Goal: Transaction & Acquisition: Purchase product/service

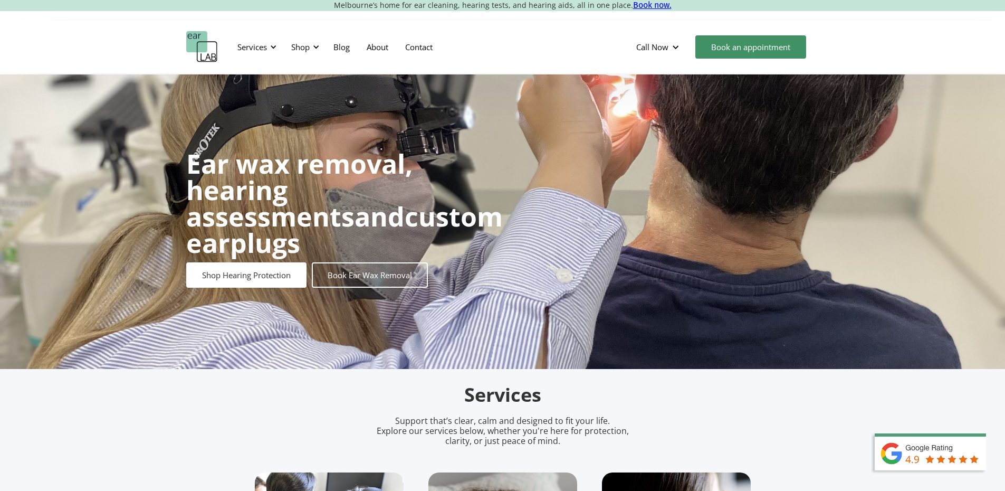
click at [320, 44] on div "Shop" at bounding box center [303, 47] width 37 height 32
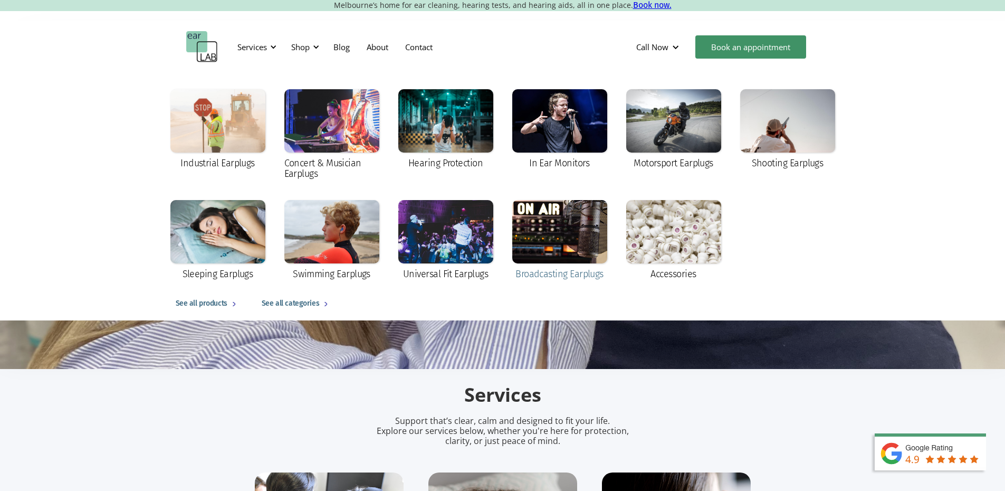
click at [539, 249] on div at bounding box center [559, 231] width 95 height 63
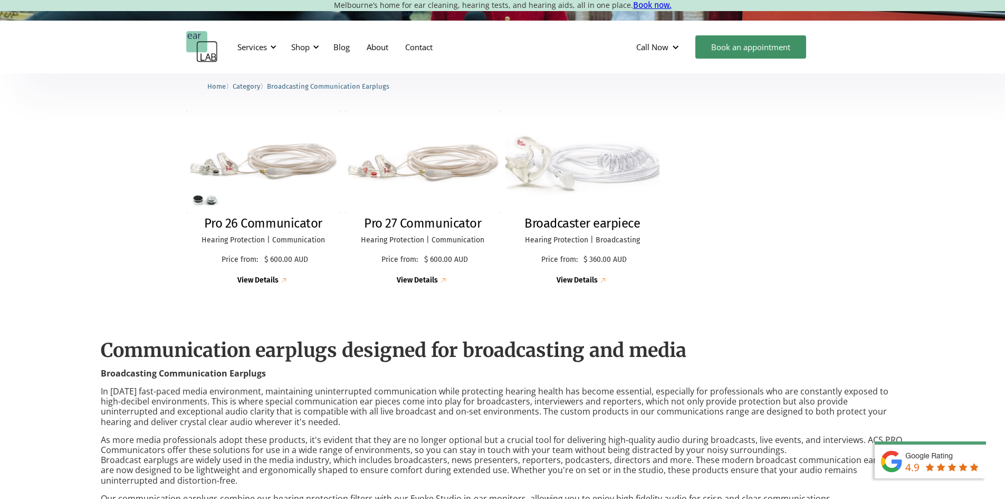
click at [554, 165] on img at bounding box center [582, 162] width 164 height 109
click at [427, 226] on h2 "Pro 27 Communicator" at bounding box center [422, 223] width 117 height 15
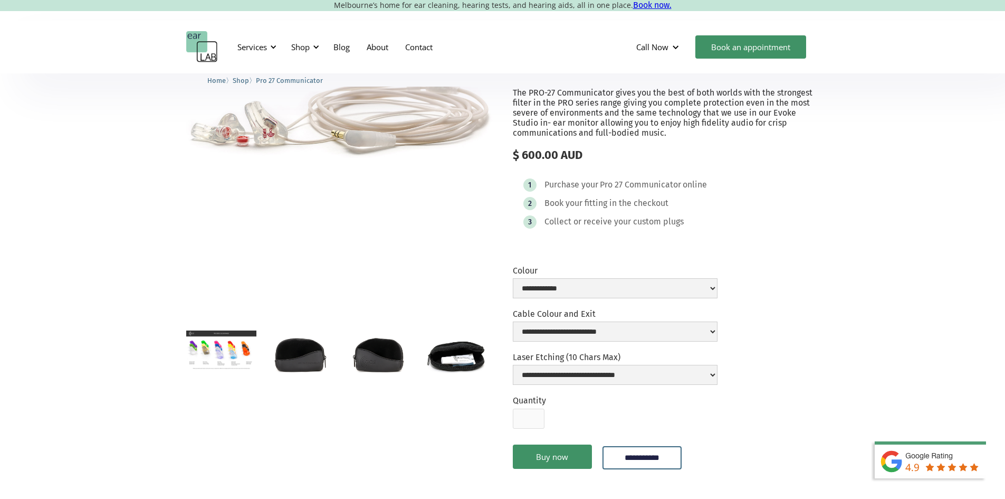
scroll to position [106, 0]
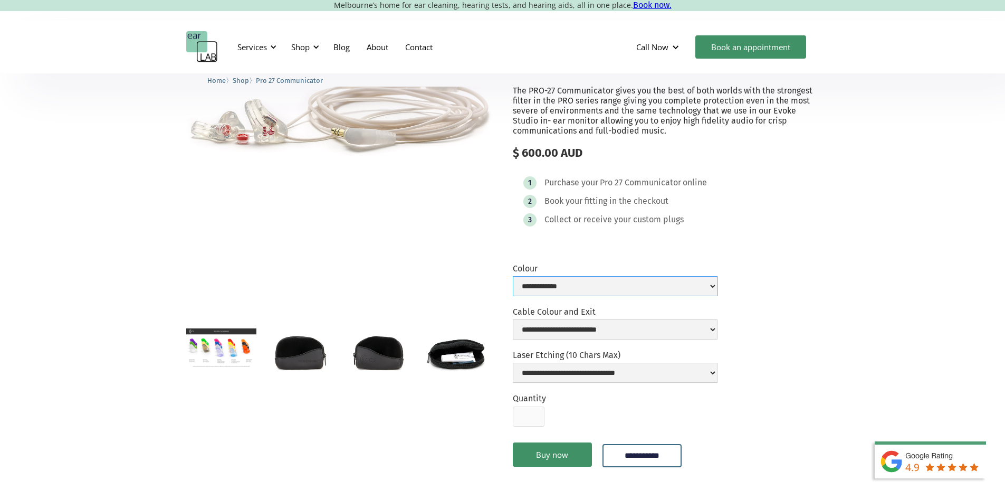
click at [582, 296] on select "**********" at bounding box center [615, 286] width 205 height 20
click at [667, 273] on label "Colour" at bounding box center [615, 268] width 205 height 10
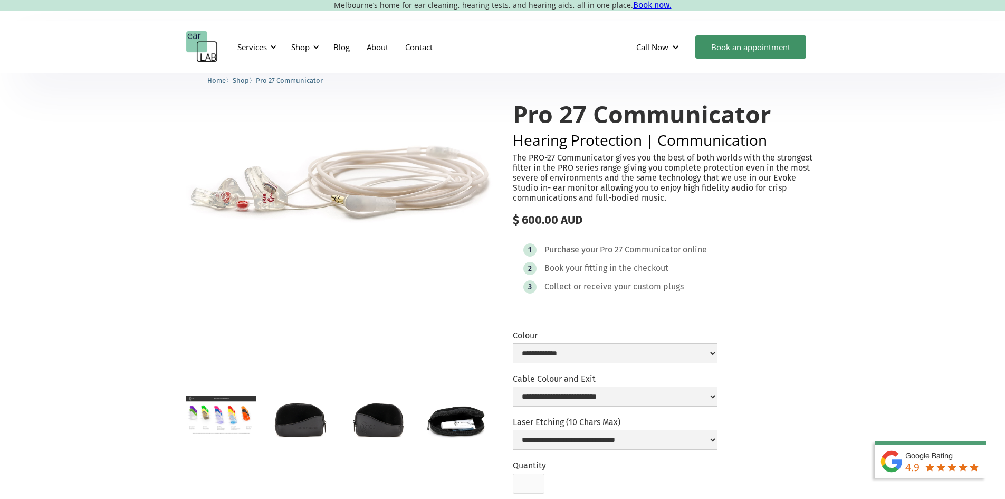
scroll to position [0, 0]
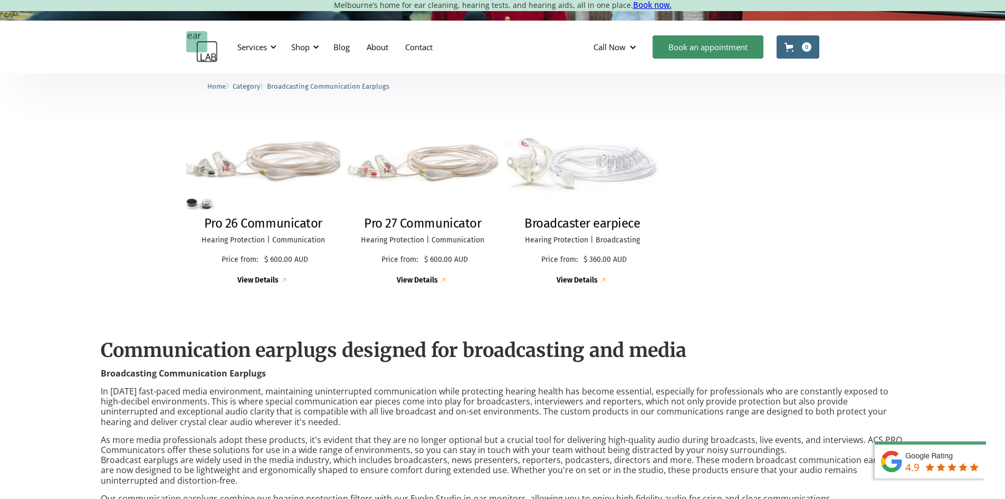
click at [290, 169] on img at bounding box center [262, 162] width 169 height 112
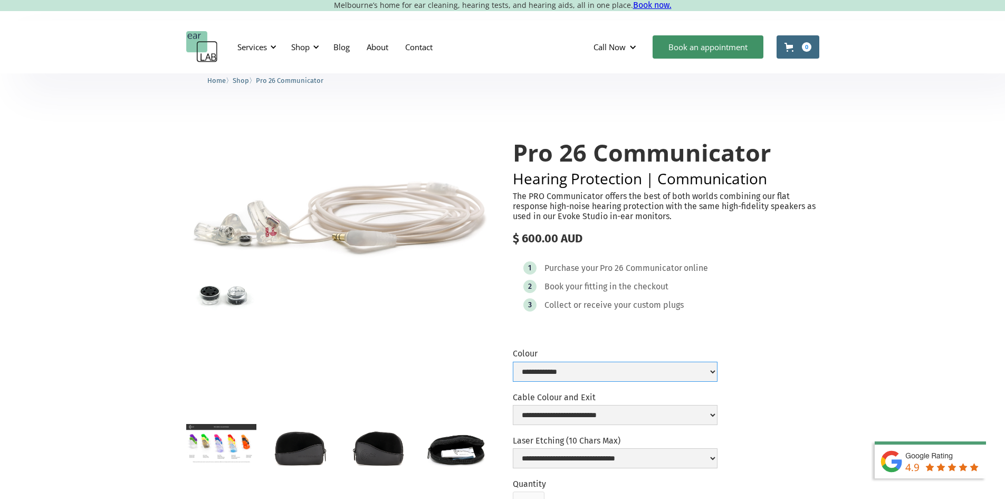
click at [590, 371] on select "**********" at bounding box center [615, 371] width 205 height 20
drag, startPoint x: 456, startPoint y: 377, endPoint x: 457, endPoint y: 371, distance: 6.4
click at [456, 377] on div at bounding box center [339, 266] width 307 height 297
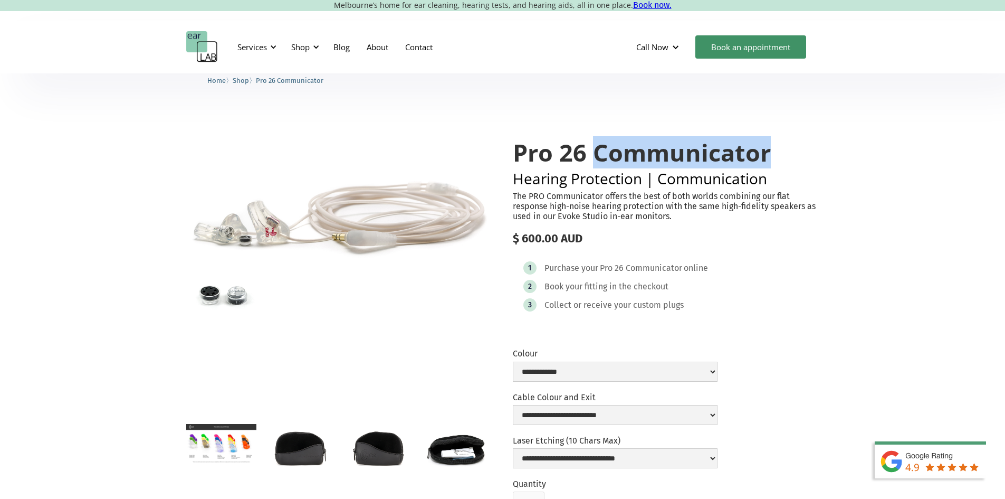
drag, startPoint x: 596, startPoint y: 154, endPoint x: 774, endPoint y: 165, distance: 177.6
click at [774, 165] on h1 "Pro 26 Communicator" at bounding box center [666, 152] width 307 height 26
copy h1 "Communicator"
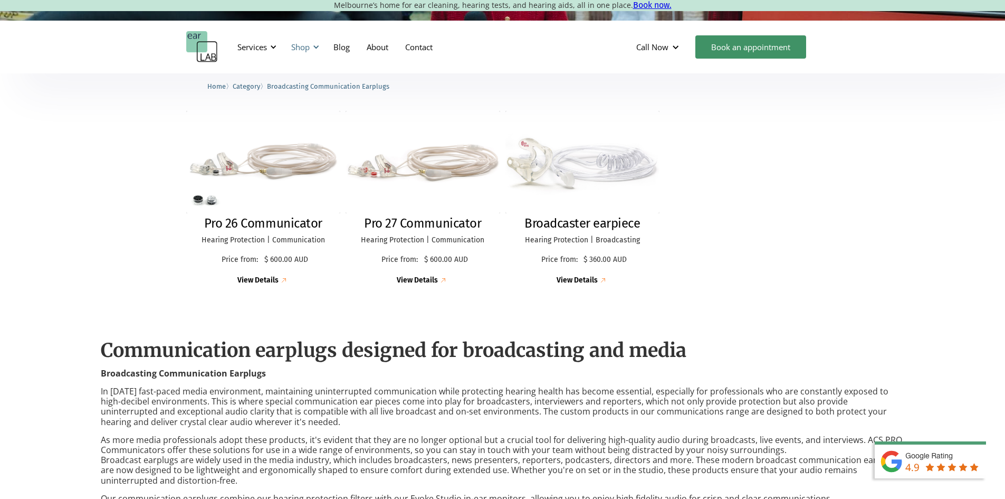
click at [293, 54] on div "Shop" at bounding box center [303, 47] width 37 height 32
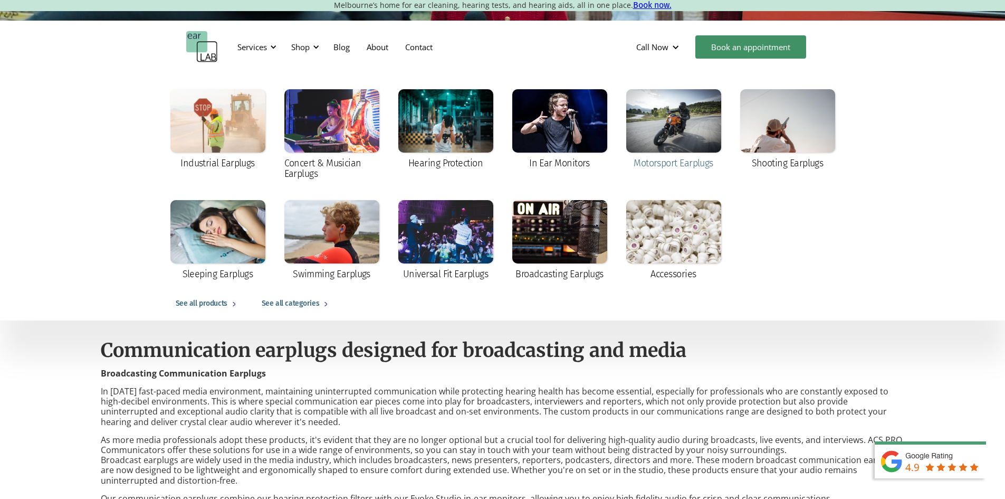
click at [701, 146] on div at bounding box center [673, 120] width 95 height 63
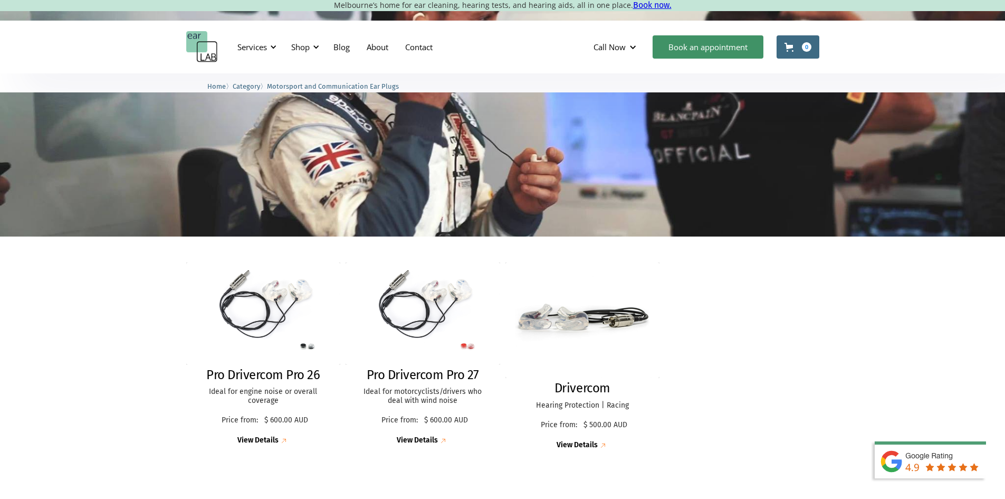
scroll to position [264, 0]
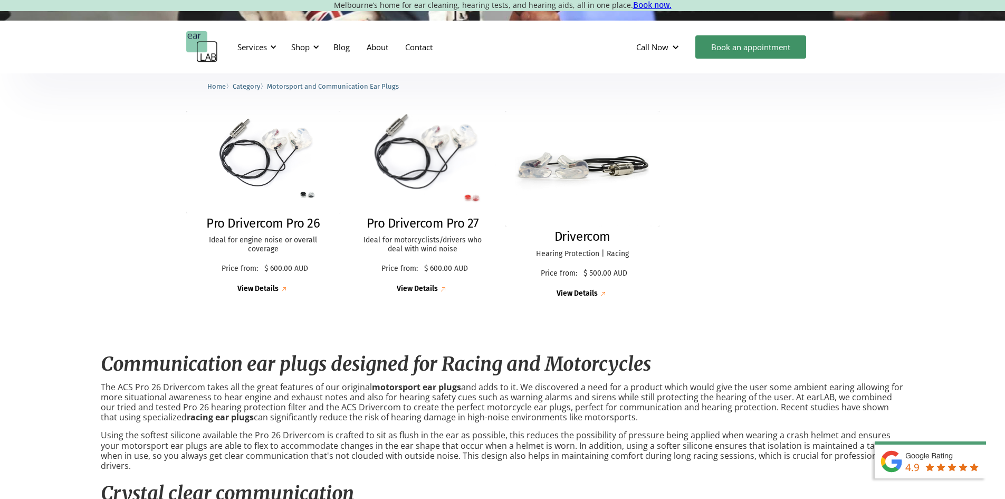
click at [437, 144] on img at bounding box center [423, 162] width 170 height 112
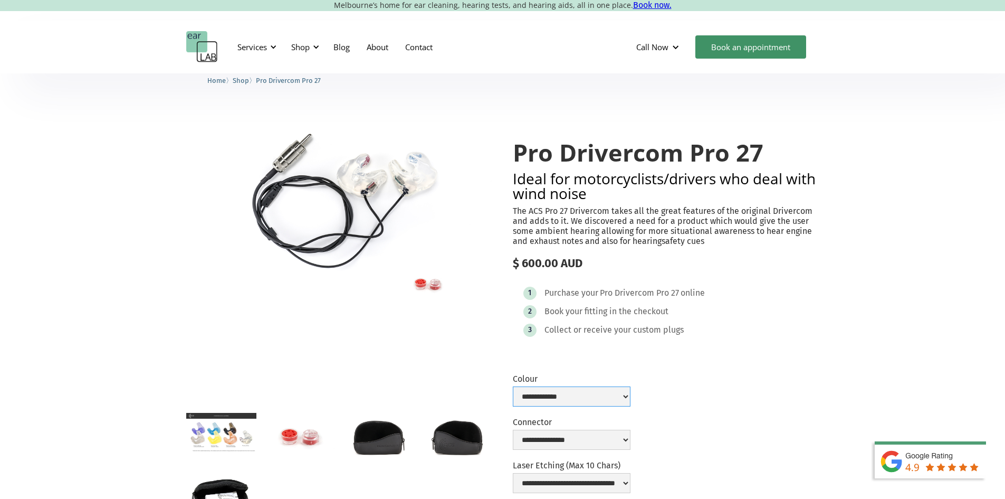
click at [538, 406] on select "**********" at bounding box center [572, 396] width 118 height 20
click at [469, 369] on div at bounding box center [339, 261] width 307 height 286
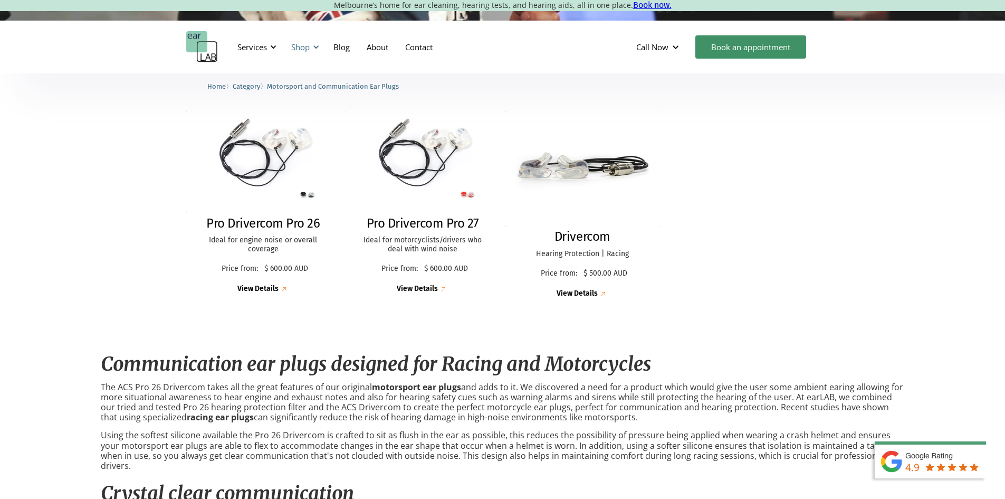
click at [294, 46] on div "Shop" at bounding box center [300, 47] width 18 height 11
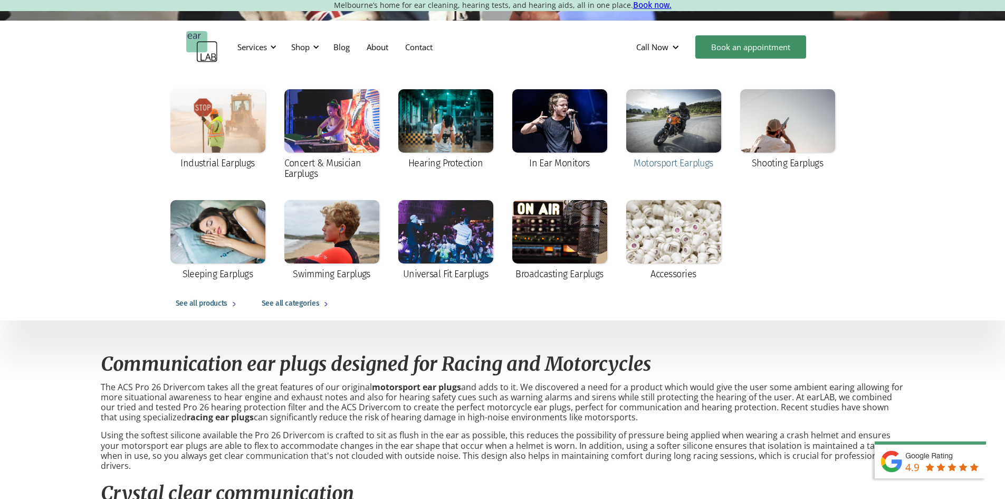
click at [638, 128] on div at bounding box center [673, 120] width 95 height 63
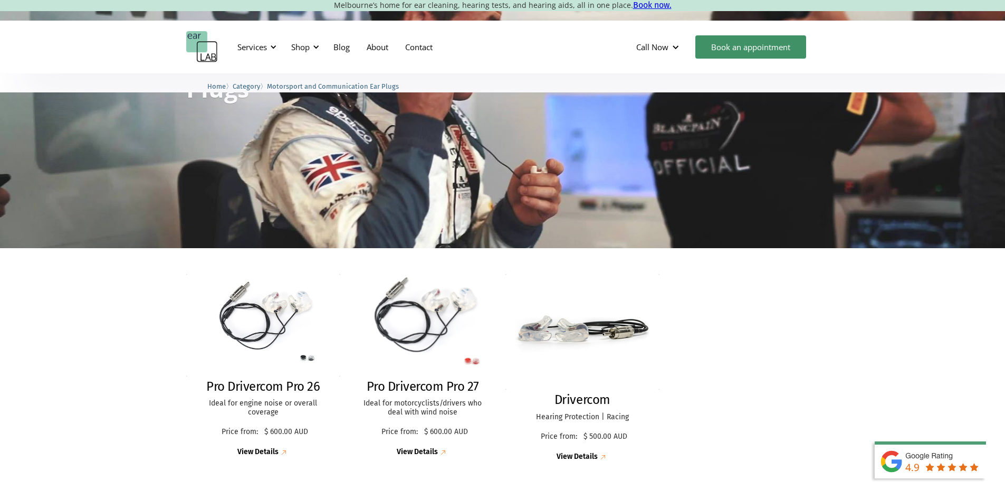
scroll to position [106, 0]
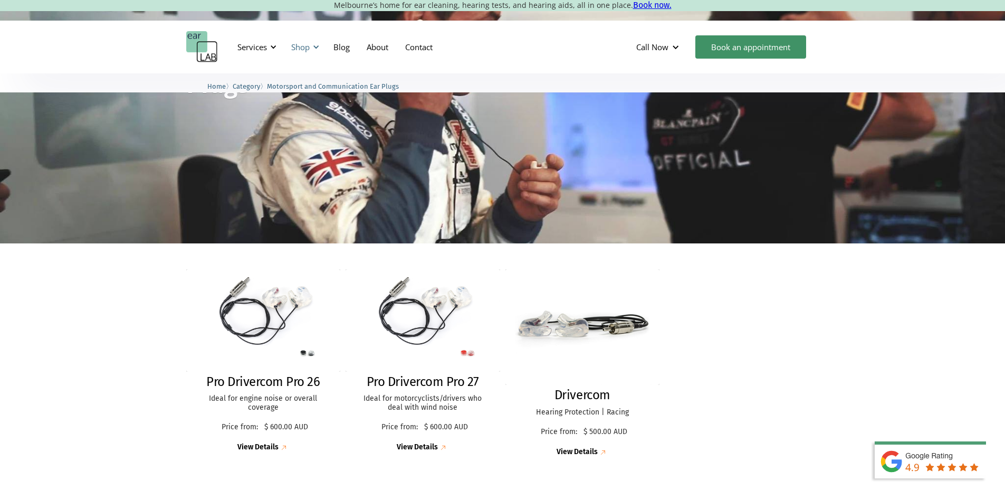
click at [299, 51] on div "Shop" at bounding box center [300, 47] width 18 height 11
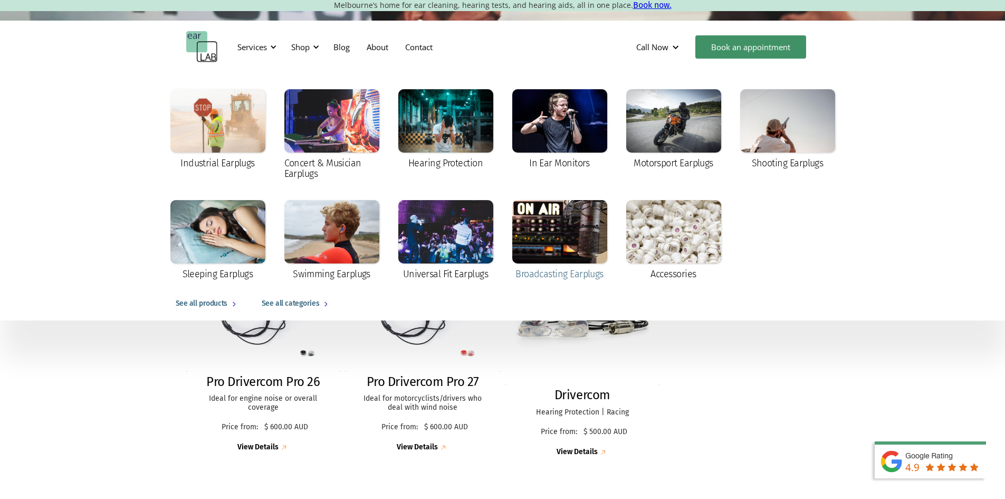
click at [556, 244] on div at bounding box center [559, 231] width 95 height 63
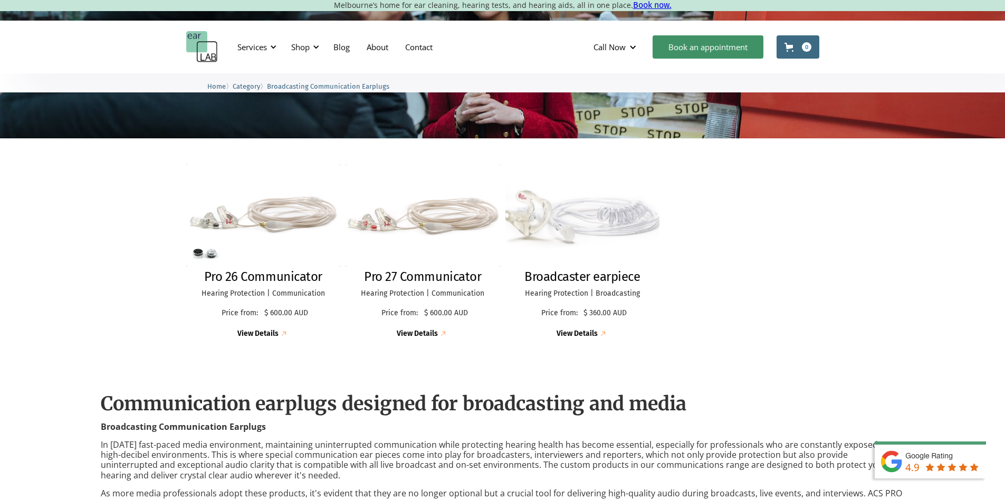
scroll to position [211, 0]
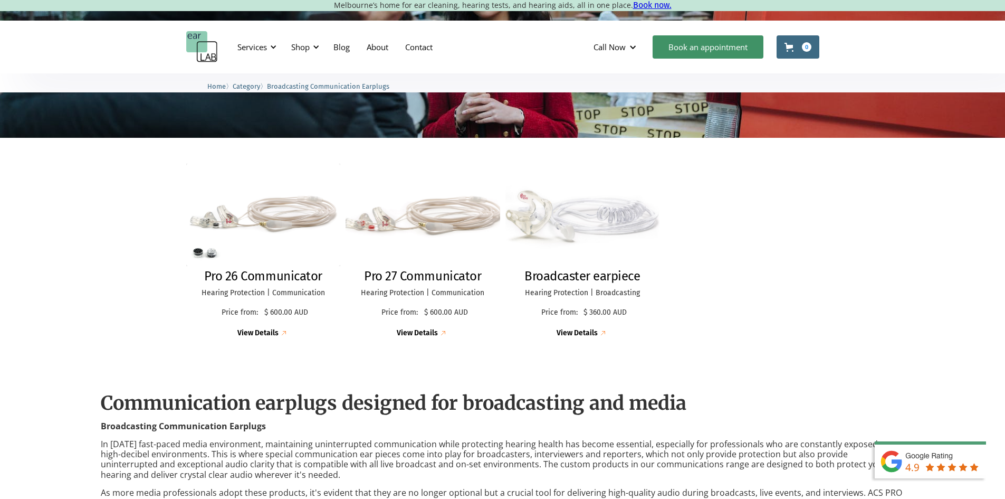
click at [470, 231] on img at bounding box center [422, 215] width 163 height 108
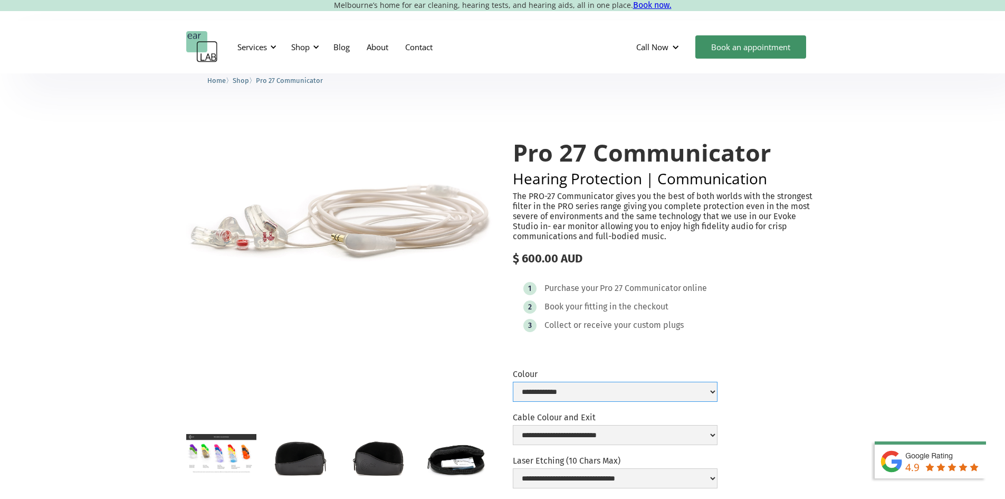
click at [638, 402] on select "**********" at bounding box center [615, 392] width 205 height 20
click at [383, 361] on div at bounding box center [339, 271] width 307 height 307
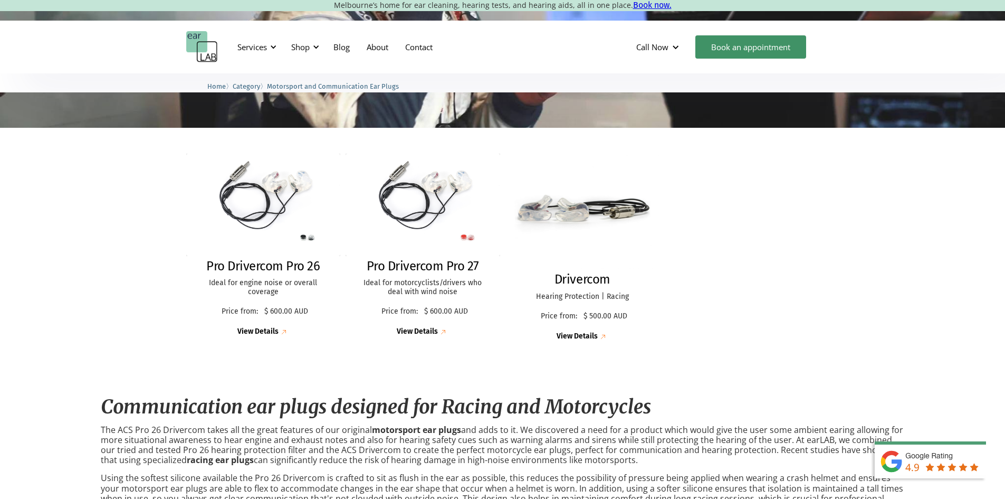
scroll to position [369, 0]
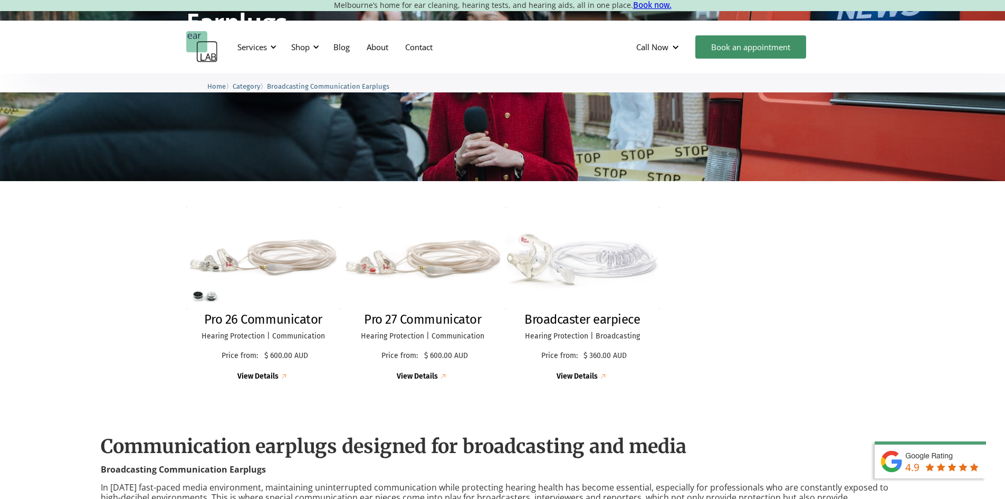
scroll to position [53, 0]
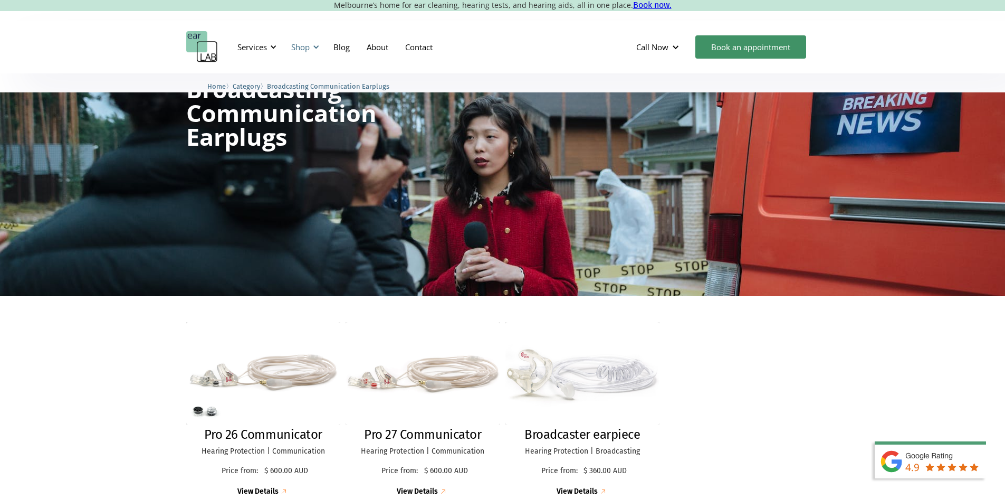
click at [314, 46] on div at bounding box center [315, 46] width 7 height 7
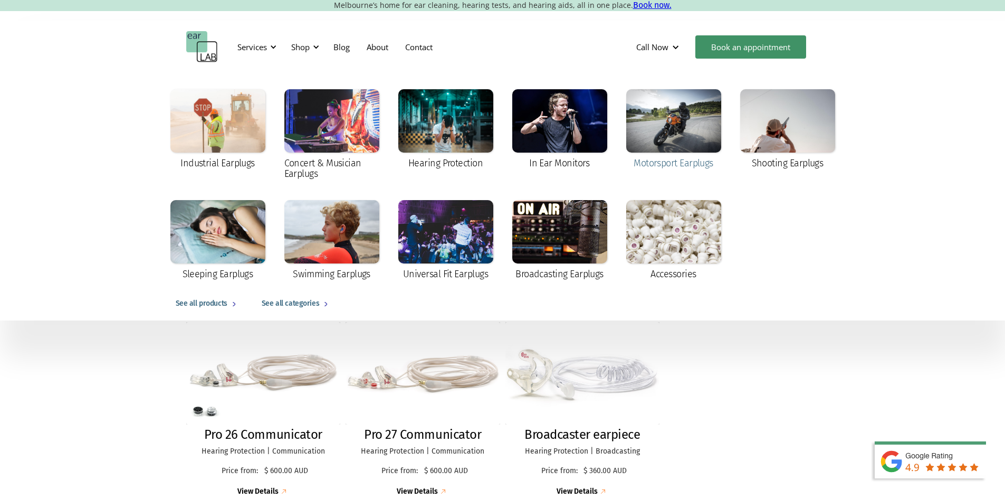
click at [651, 146] on div at bounding box center [673, 120] width 95 height 63
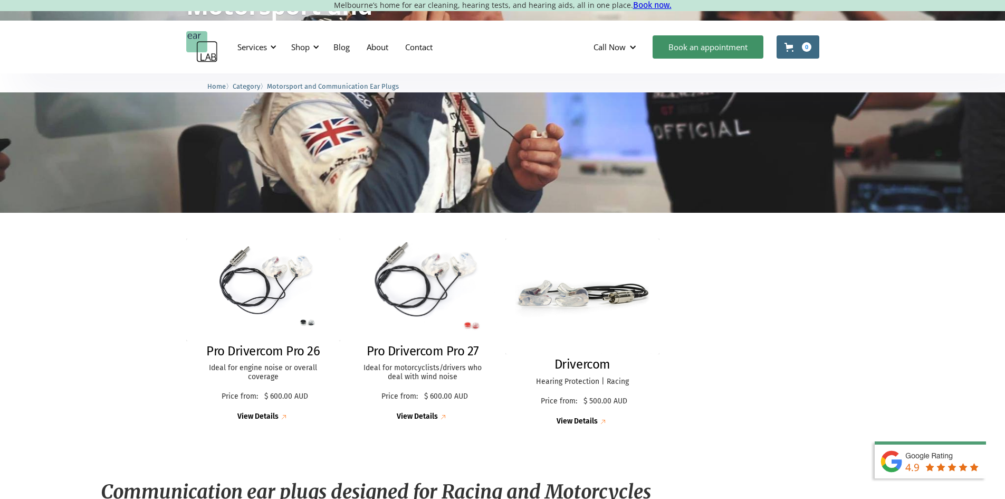
scroll to position [211, 0]
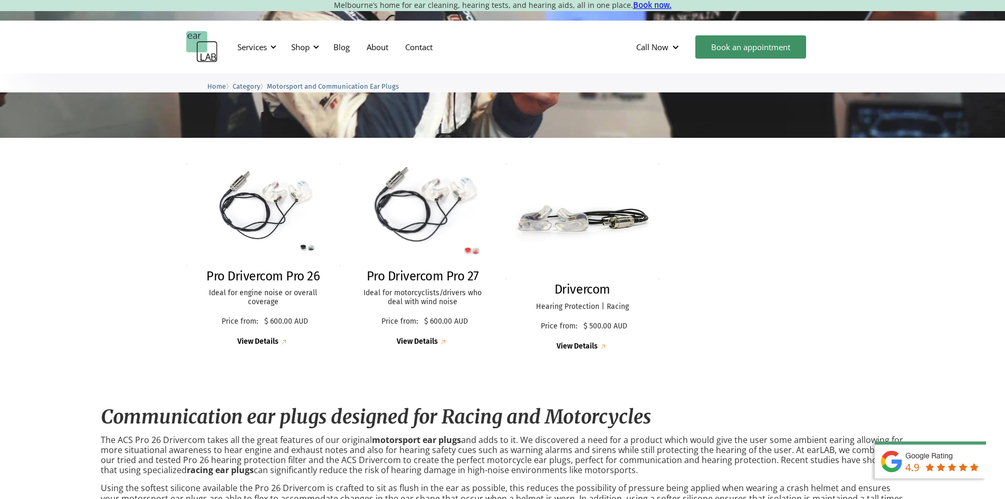
click at [421, 202] on img at bounding box center [423, 214] width 170 height 112
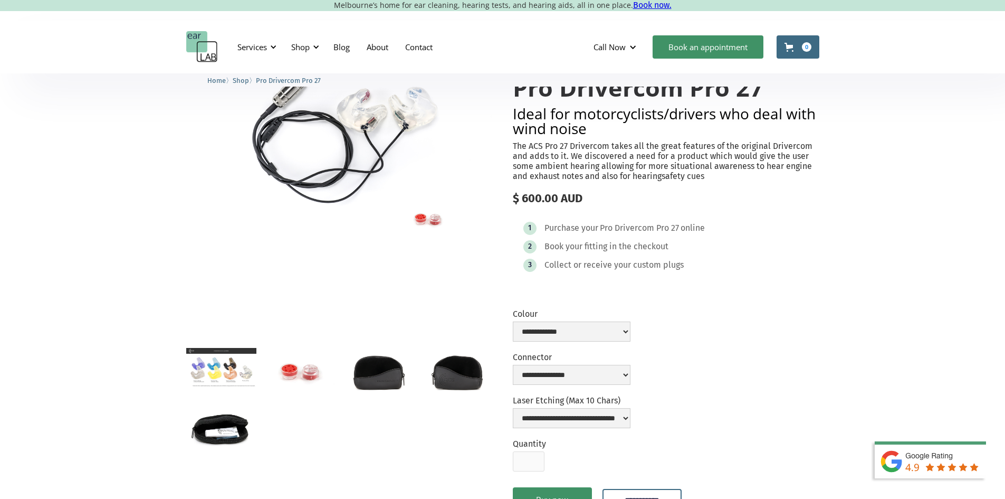
scroll to position [211, 0]
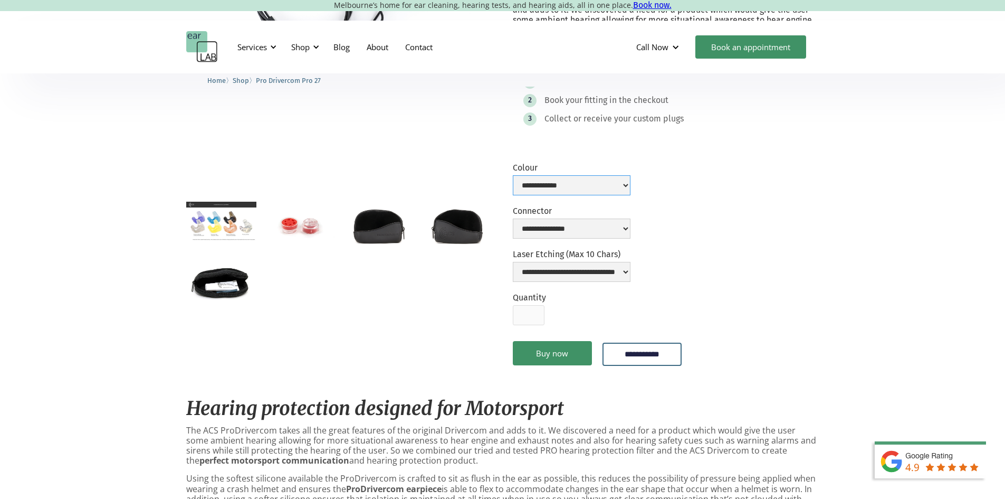
click at [552, 195] on select "**********" at bounding box center [572, 185] width 118 height 20
click at [442, 139] on div at bounding box center [339, 50] width 307 height 286
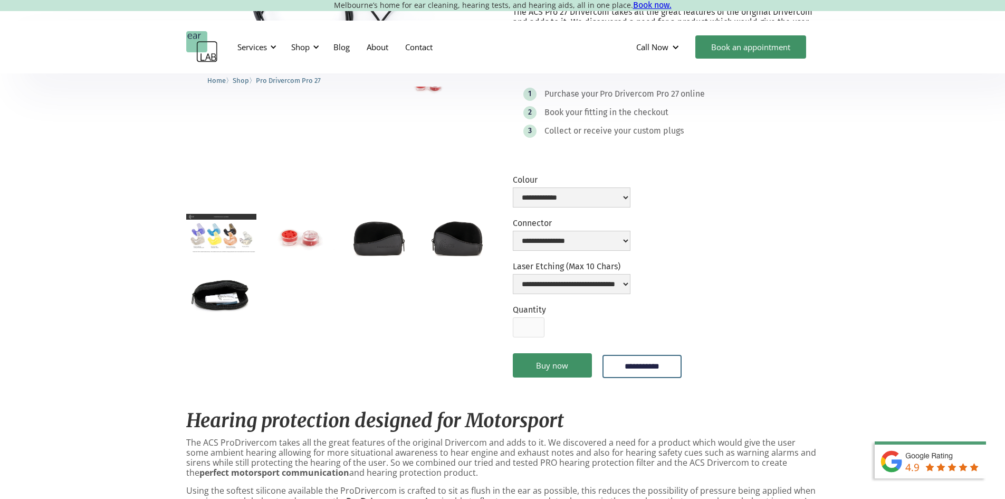
scroll to position [0, 0]
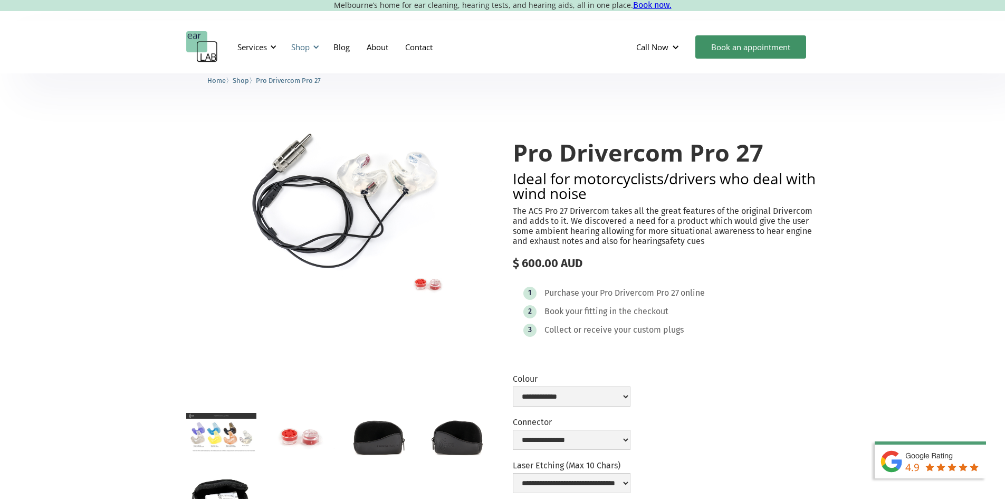
click at [314, 42] on div "Shop" at bounding box center [303, 47] width 37 height 32
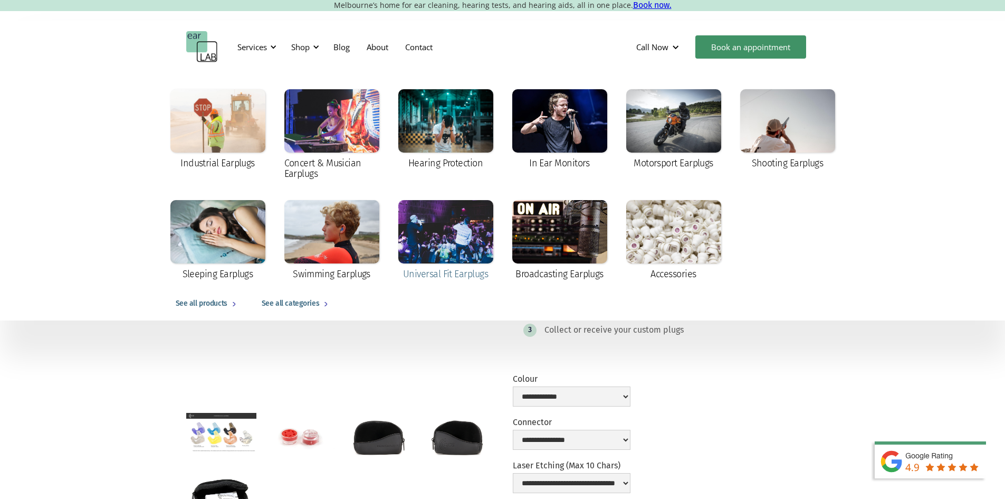
click at [477, 249] on div at bounding box center [445, 231] width 95 height 63
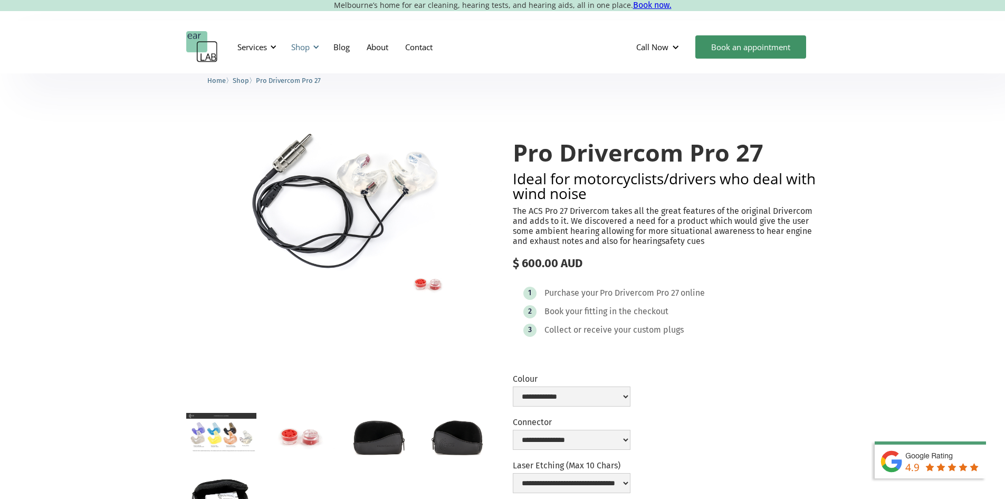
click at [304, 48] on div "Shop" at bounding box center [300, 47] width 18 height 11
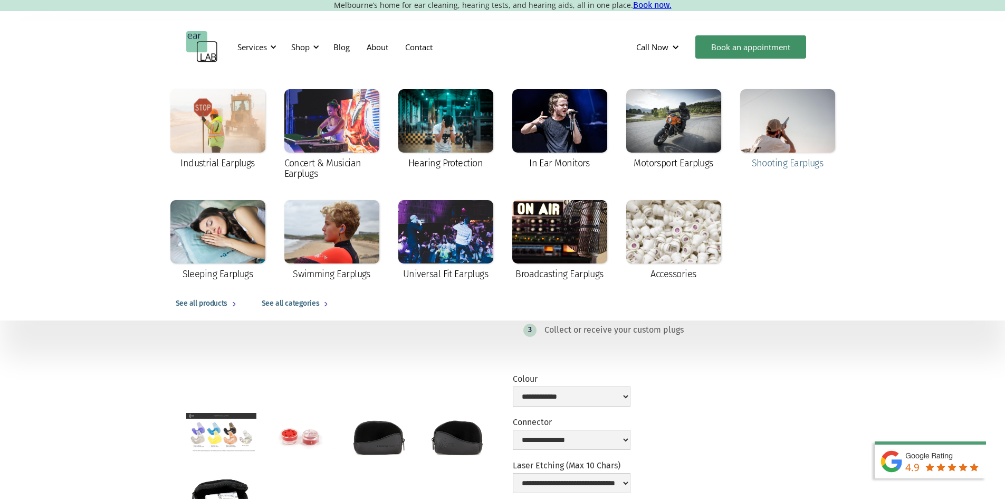
click at [803, 142] on div at bounding box center [787, 120] width 95 height 63
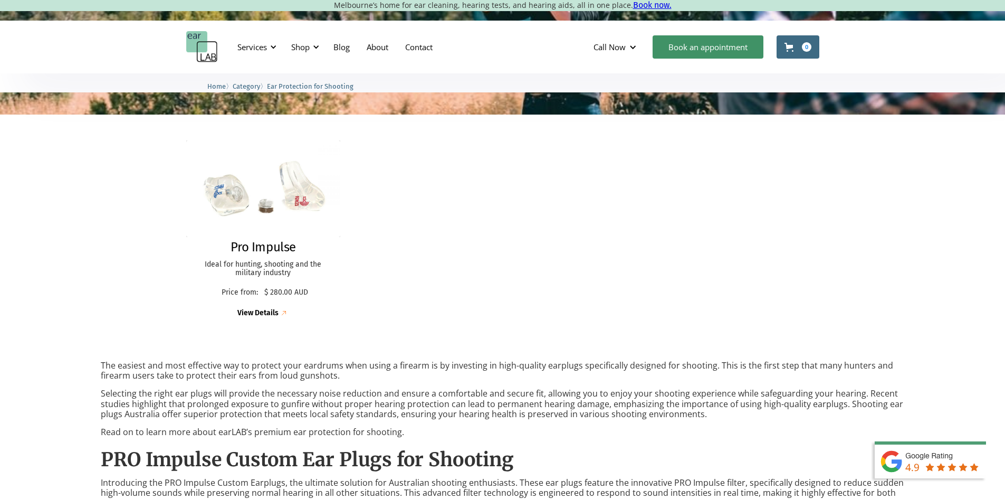
scroll to position [317, 0]
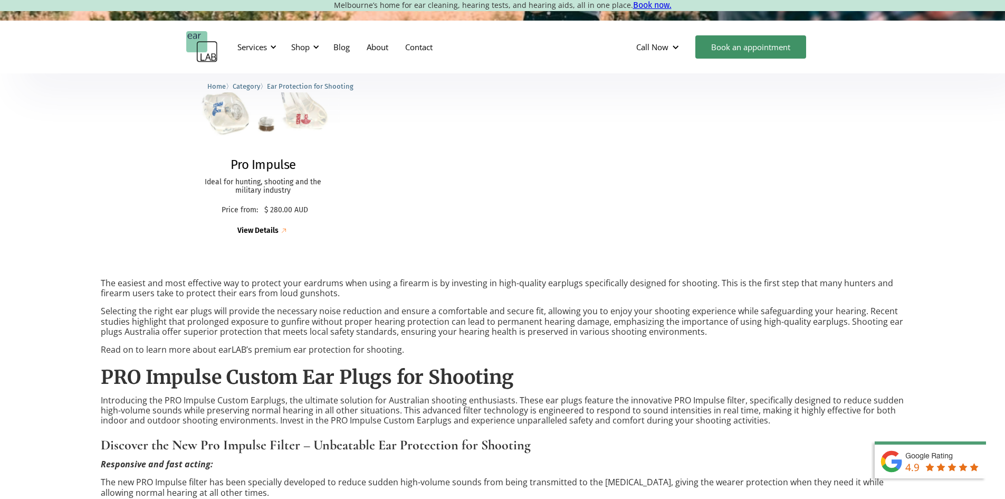
click at [237, 122] on img at bounding box center [263, 105] width 159 height 99
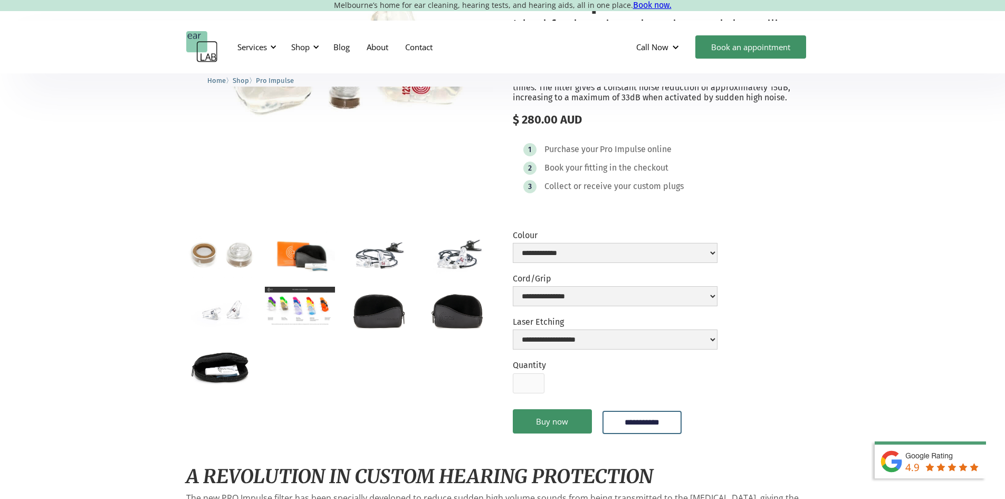
scroll to position [158, 0]
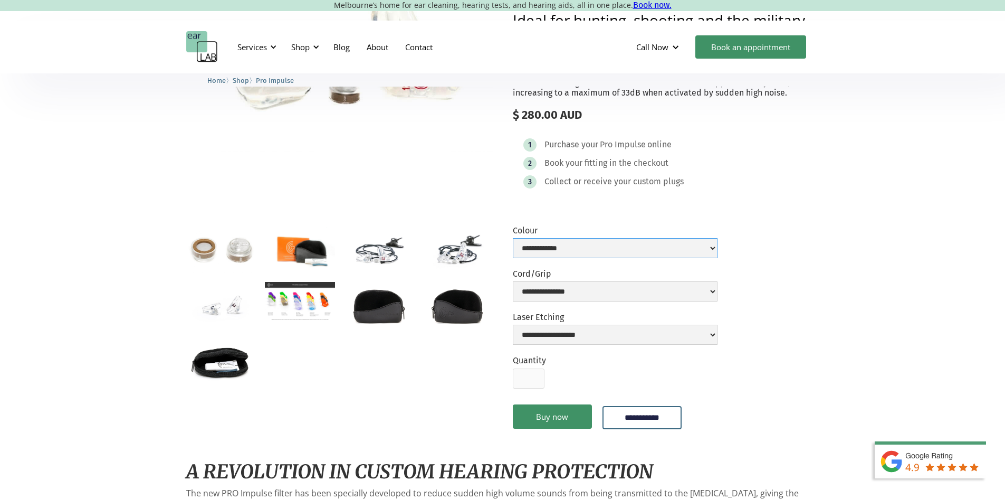
click at [718, 258] on select "**********" at bounding box center [615, 248] width 205 height 20
click at [833, 281] on div "**********" at bounding box center [502, 500] width 1005 height 1171
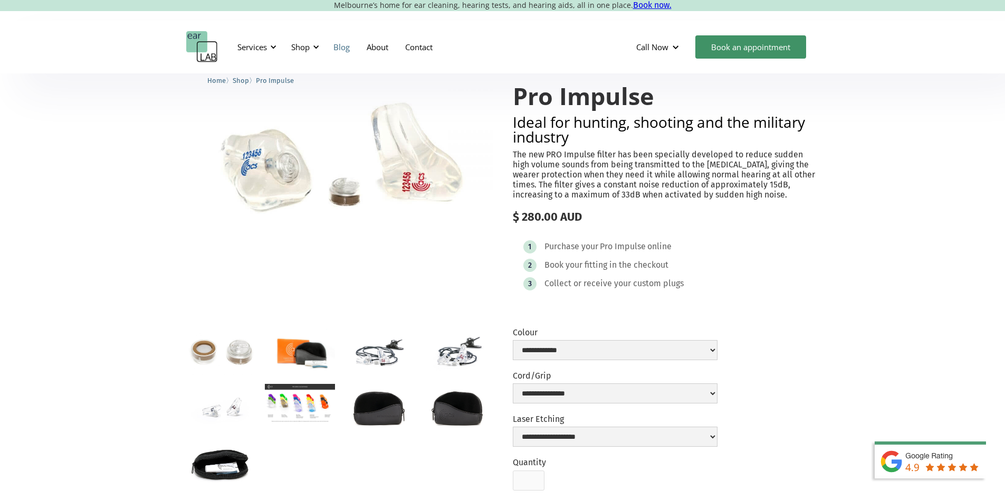
scroll to position [0, 0]
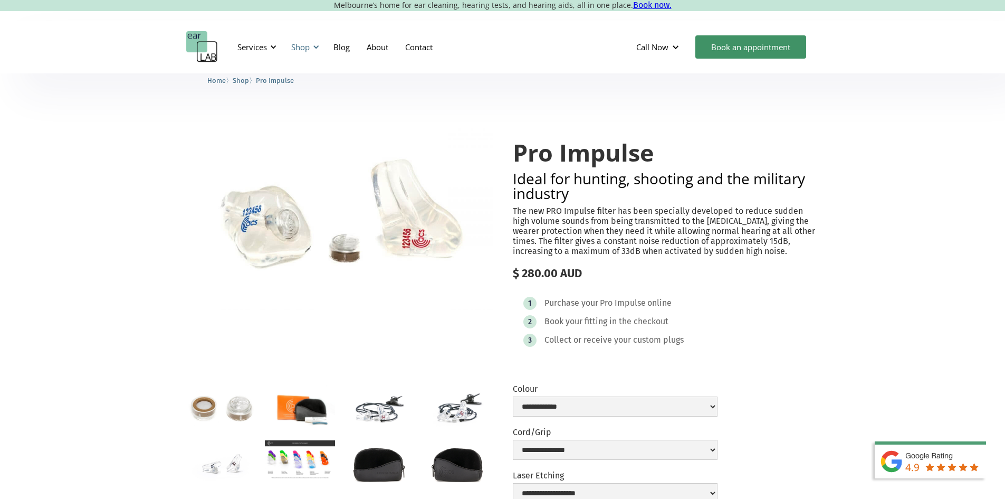
drag, startPoint x: 306, startPoint y: 46, endPoint x: 309, endPoint y: 54, distance: 8.3
click at [306, 46] on div "Shop" at bounding box center [300, 47] width 18 height 11
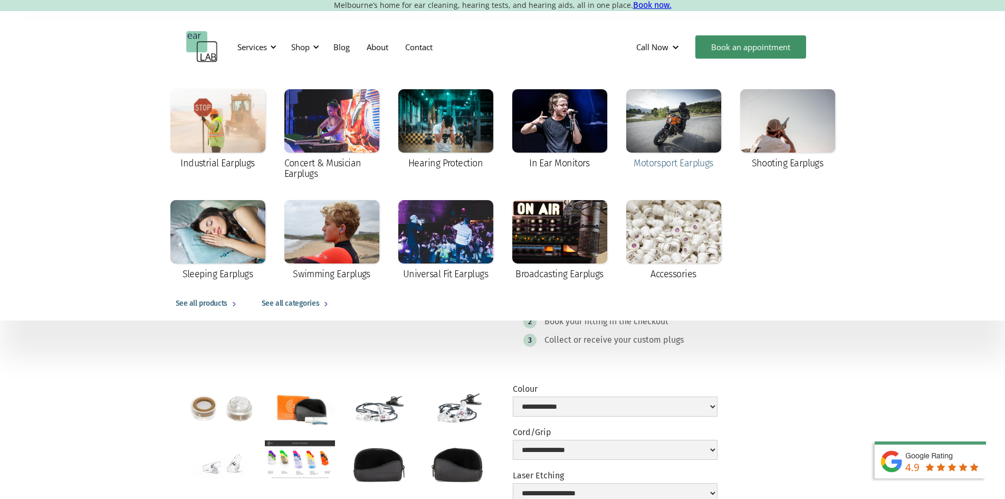
click at [709, 142] on div at bounding box center [673, 120] width 95 height 63
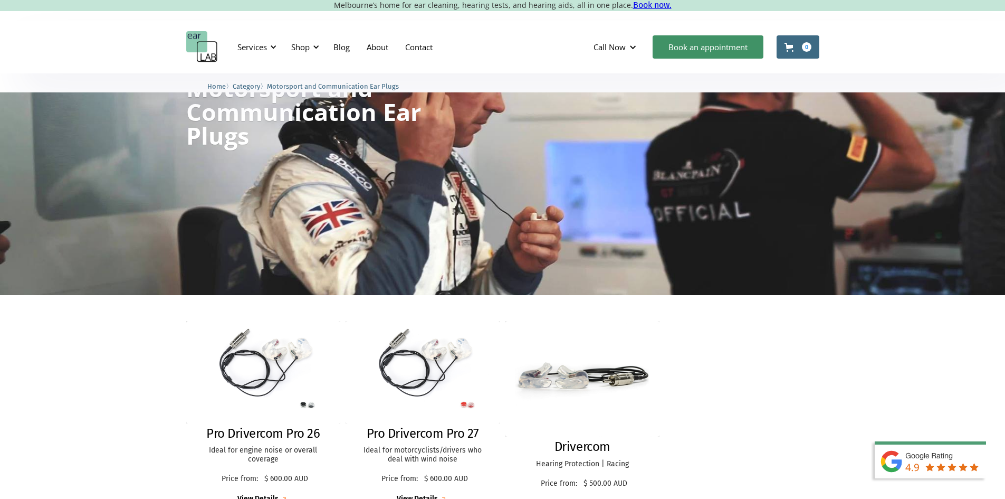
scroll to position [106, 0]
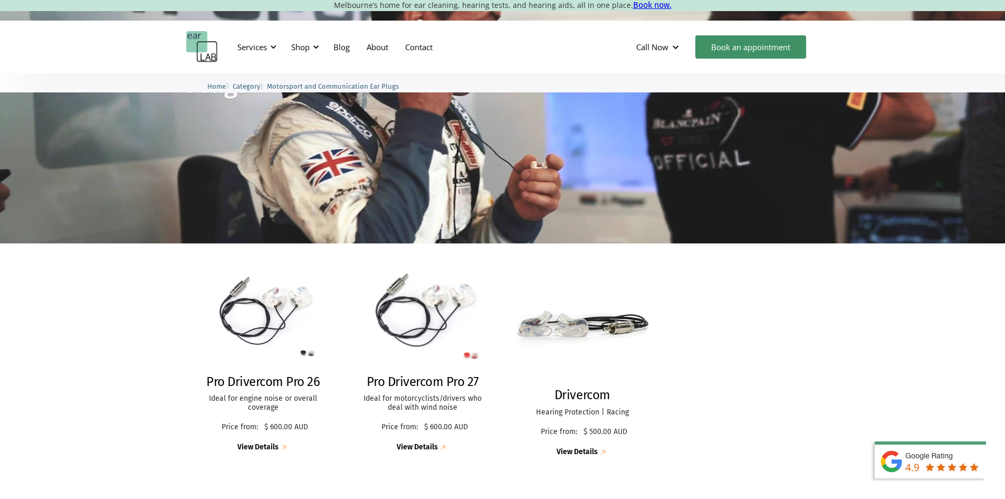
click at [433, 281] on img at bounding box center [423, 320] width 166 height 110
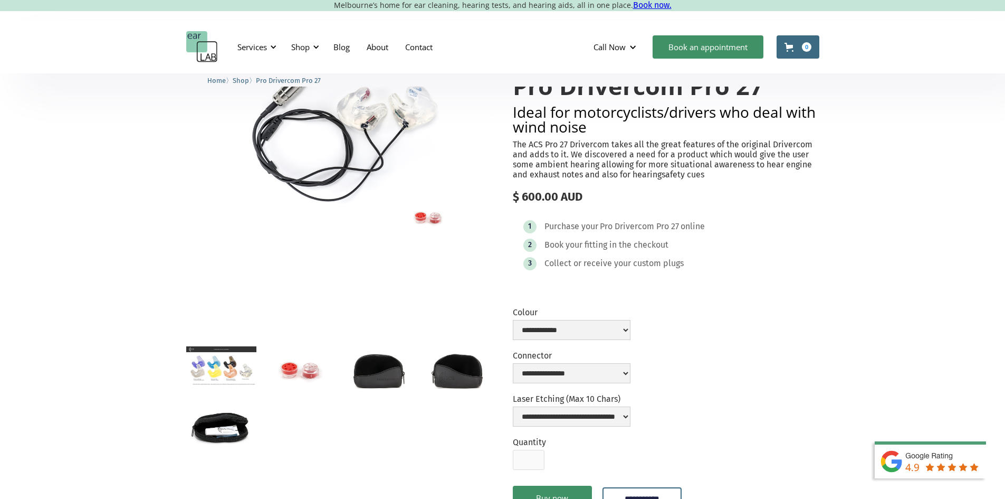
scroll to position [158, 0]
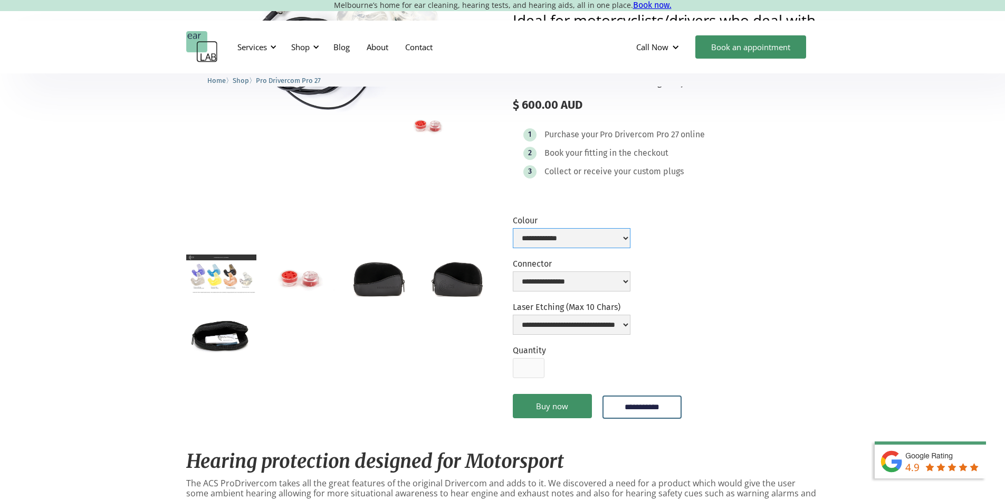
click at [631, 248] on select "**********" at bounding box center [572, 238] width 118 height 20
click at [757, 366] on form "**********" at bounding box center [666, 323] width 307 height 216
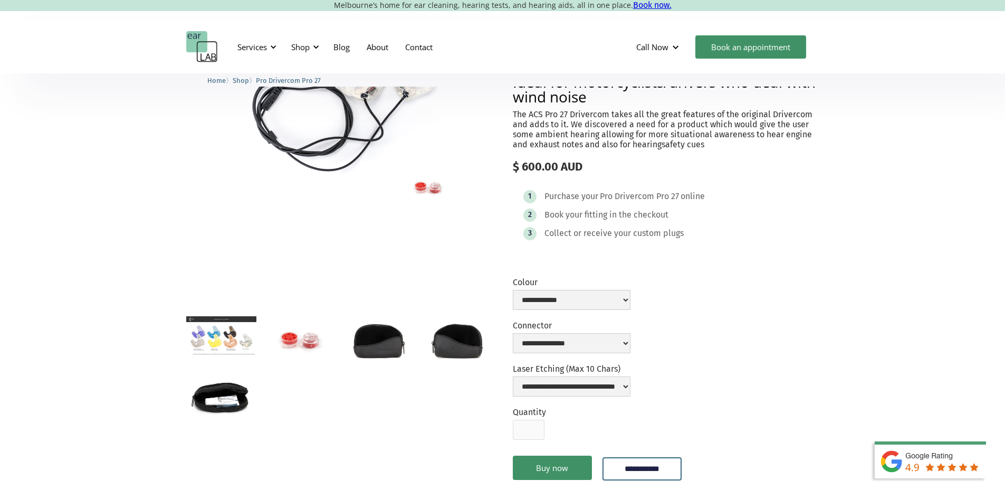
scroll to position [0, 0]
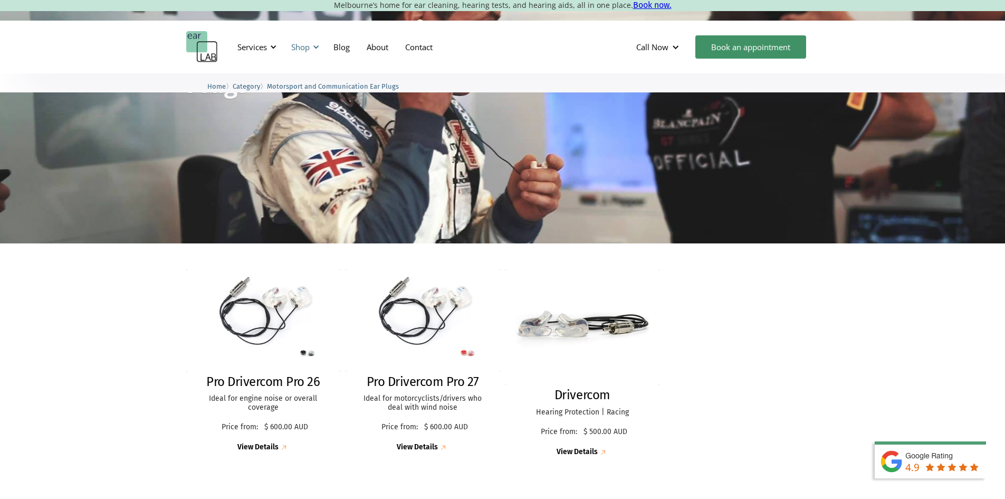
click at [307, 44] on div "Shop" at bounding box center [300, 47] width 18 height 11
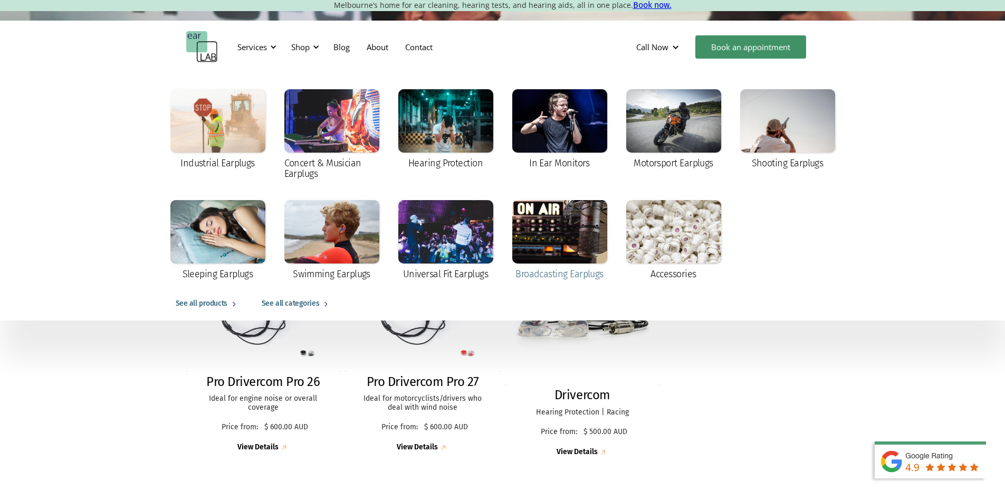
click at [534, 268] on div "Broadcasting Earplugs" at bounding box center [559, 240] width 95 height 81
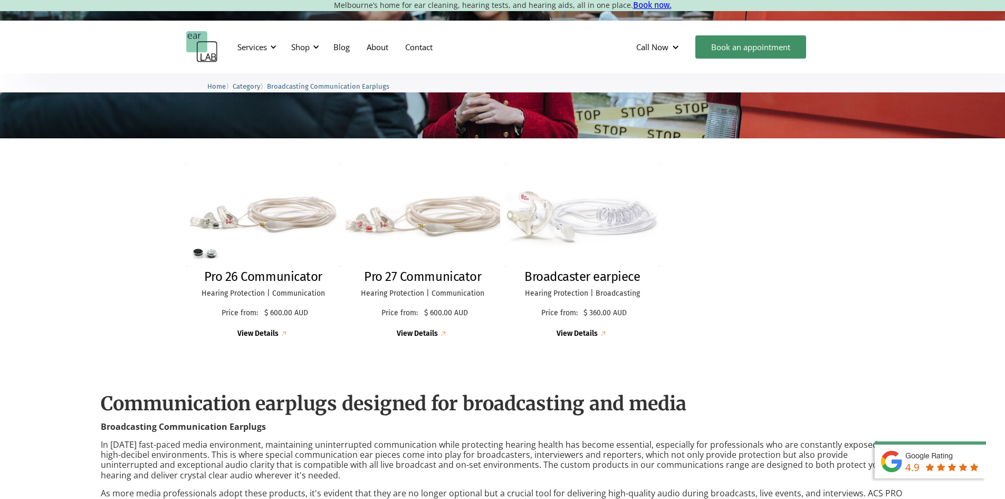
click at [440, 204] on img at bounding box center [422, 215] width 169 height 112
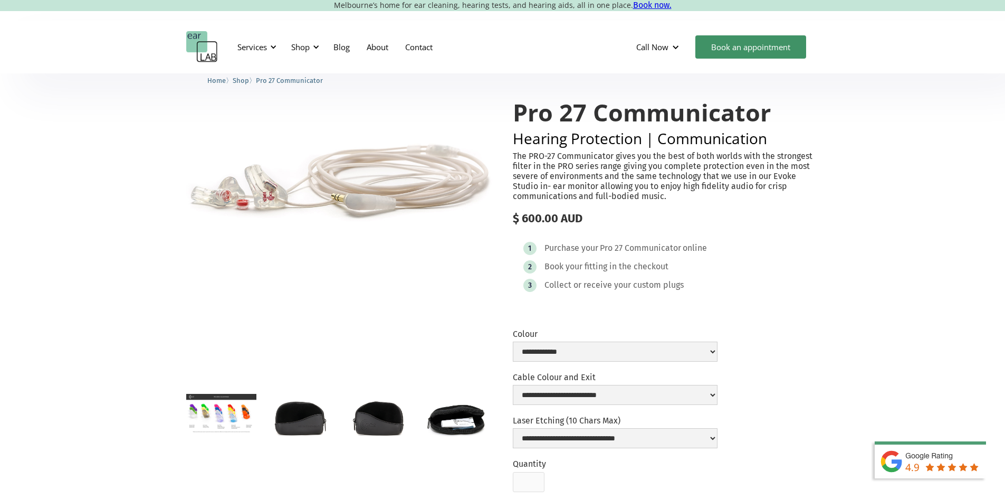
scroll to position [106, 0]
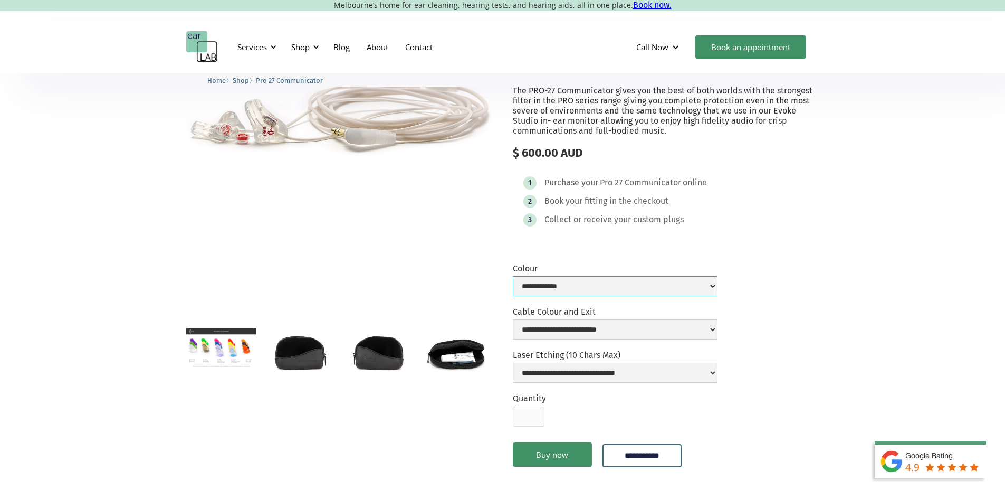
drag, startPoint x: 538, startPoint y: 303, endPoint x: 455, endPoint y: 323, distance: 84.7
click at [538, 296] on select "**********" at bounding box center [615, 286] width 205 height 20
click at [360, 311] on div at bounding box center [339, 166] width 307 height 307
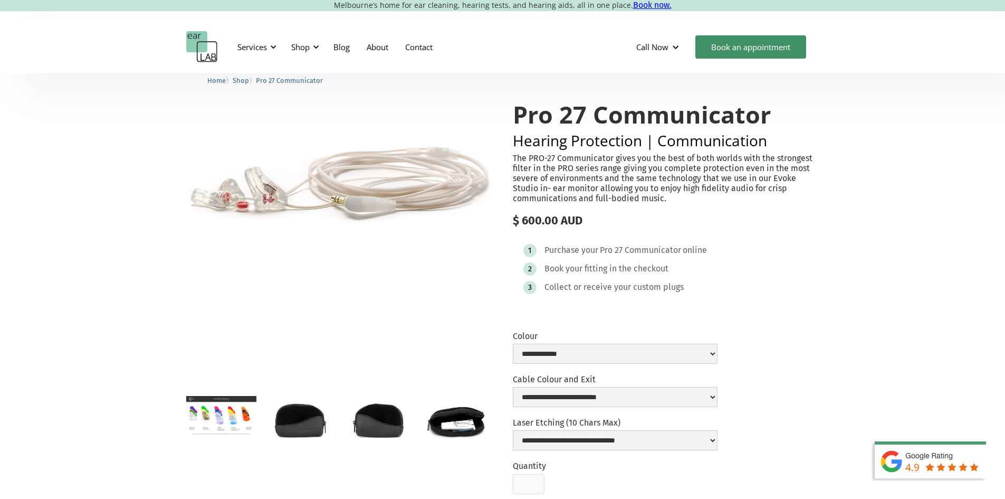
scroll to position [0, 0]
